Goal: Navigation & Orientation: Find specific page/section

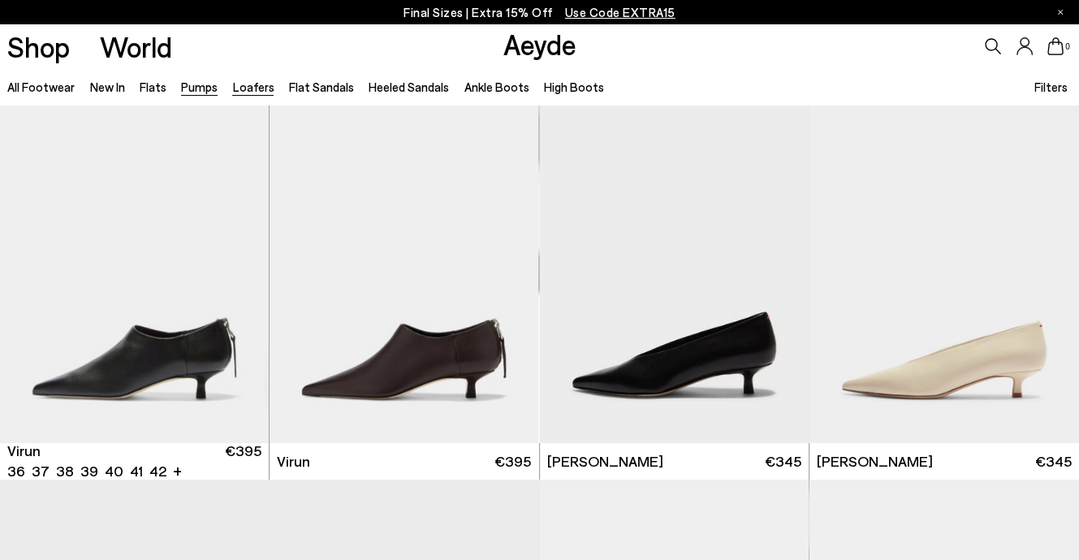
click at [260, 89] on link "Loafers" at bounding box center [252, 87] width 41 height 15
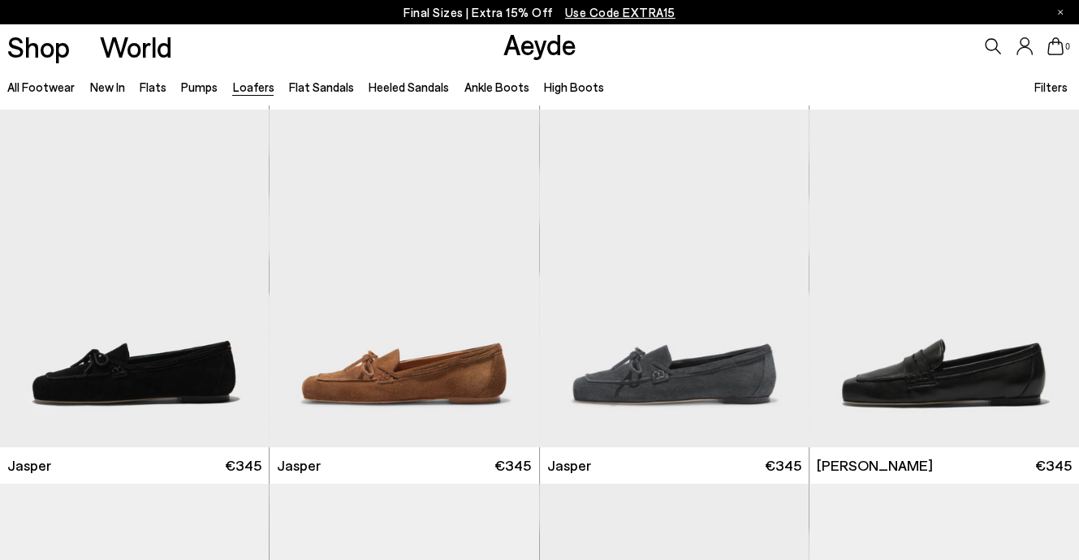
scroll to position [406, 0]
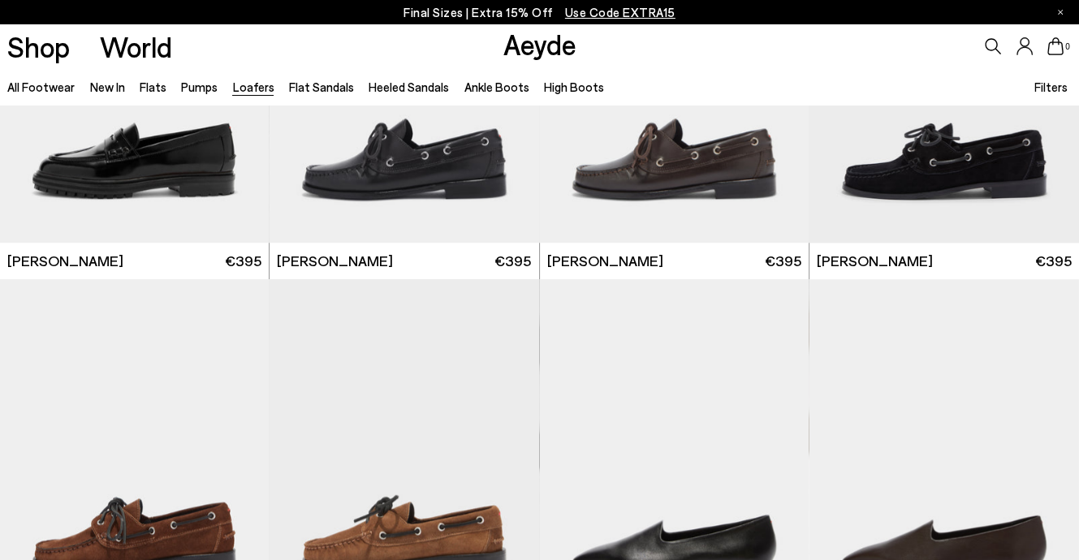
scroll to position [1542, 0]
